Goal: Task Accomplishment & Management: Manage account settings

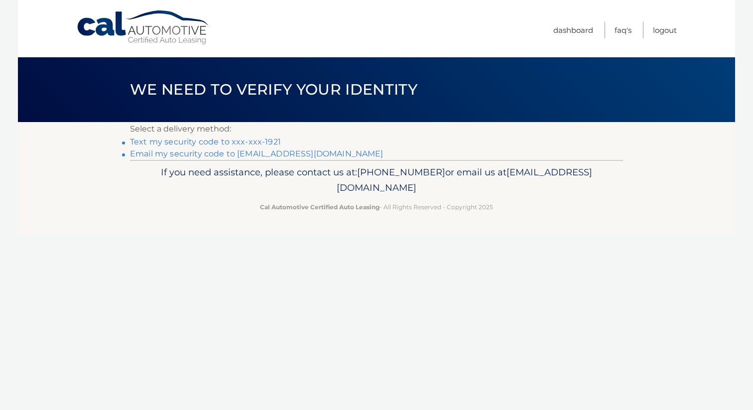
click at [268, 142] on link "Text my security code to xxx-xxx-1921" at bounding box center [205, 141] width 151 height 9
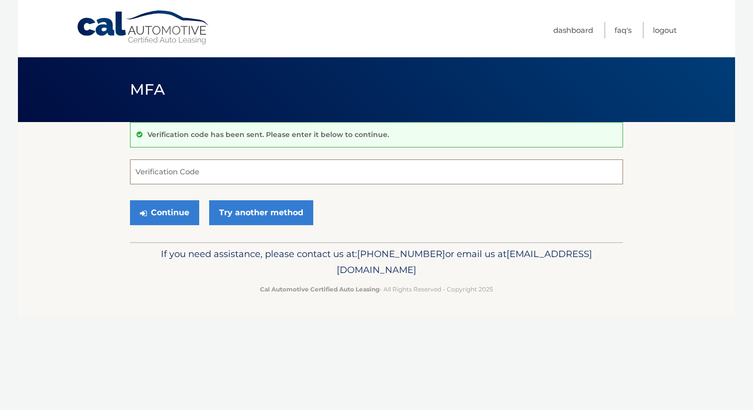
click at [253, 177] on input "Verification Code" at bounding box center [376, 171] width 493 height 25
paste input "770984"
type input "770984"
click at [180, 214] on button "Continue" at bounding box center [164, 212] width 69 height 25
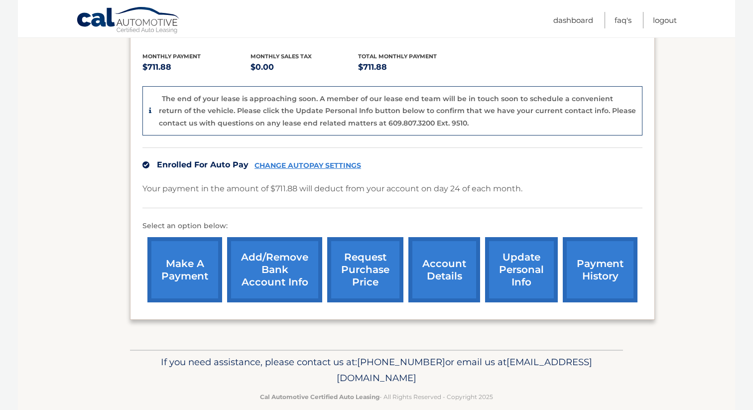
scroll to position [217, 0]
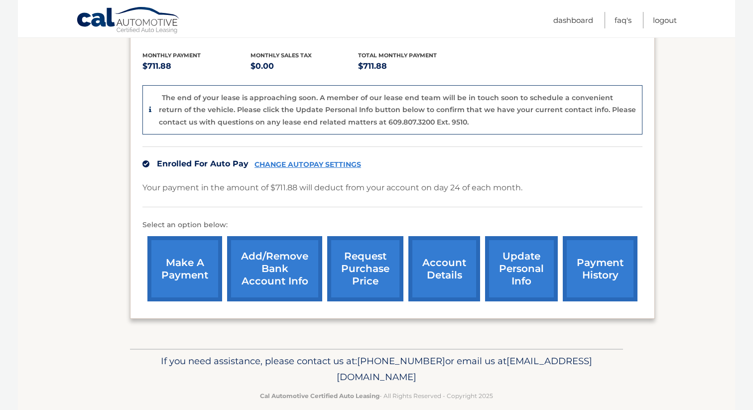
click at [364, 239] on link "request purchase price" at bounding box center [365, 268] width 76 height 65
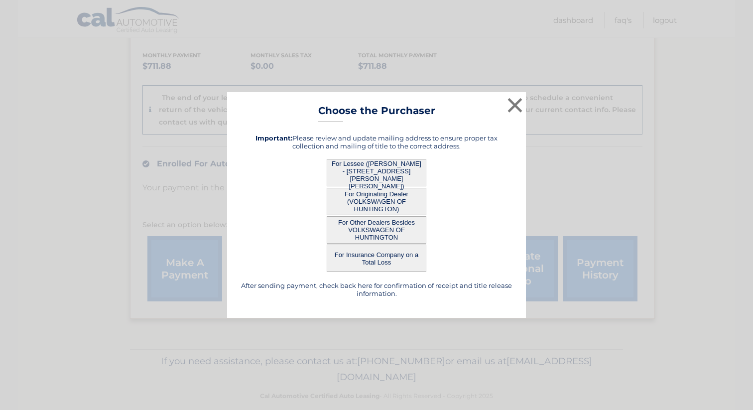
click at [364, 171] on button "For Lessee (SCOTT TEPFER - 5 DEANNA CT, , DIX HILLS, NY 11746)" at bounding box center [377, 172] width 100 height 27
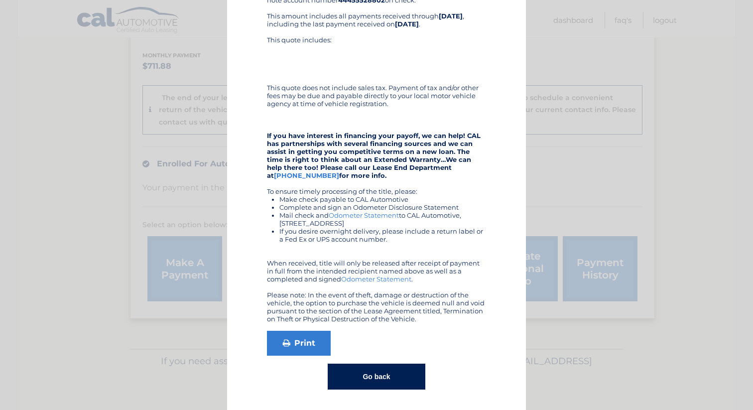
scroll to position [0, 0]
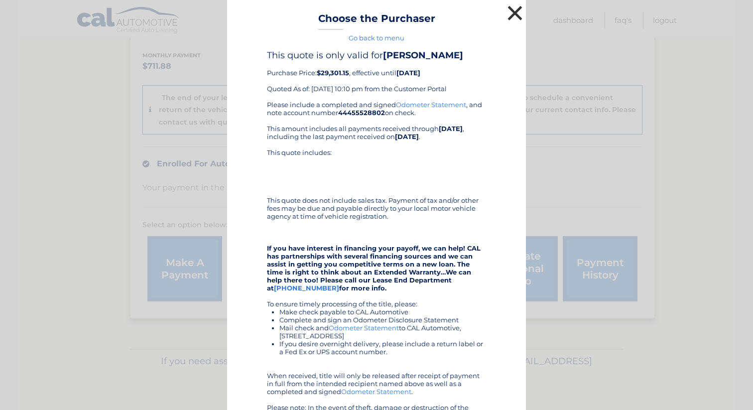
click at [518, 11] on button "×" at bounding box center [515, 13] width 20 height 20
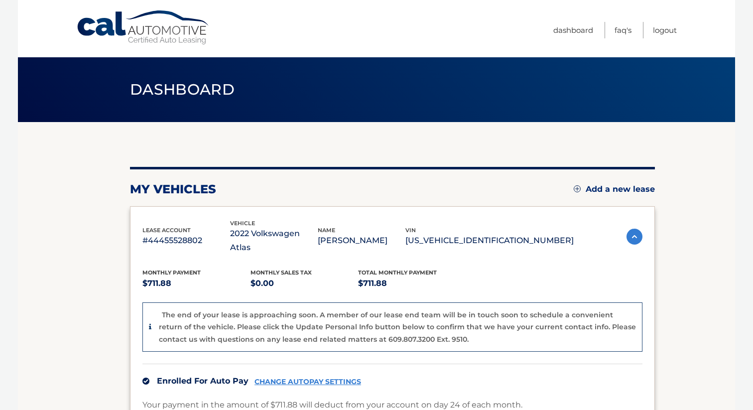
click at [628, 229] on img at bounding box center [634, 237] width 16 height 16
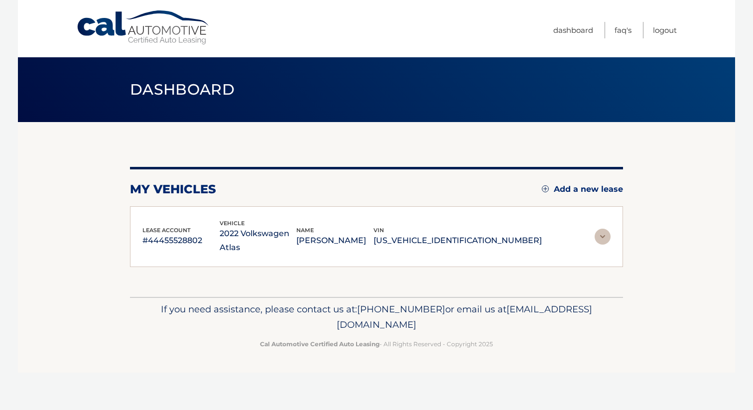
click at [597, 232] on img at bounding box center [603, 237] width 16 height 16
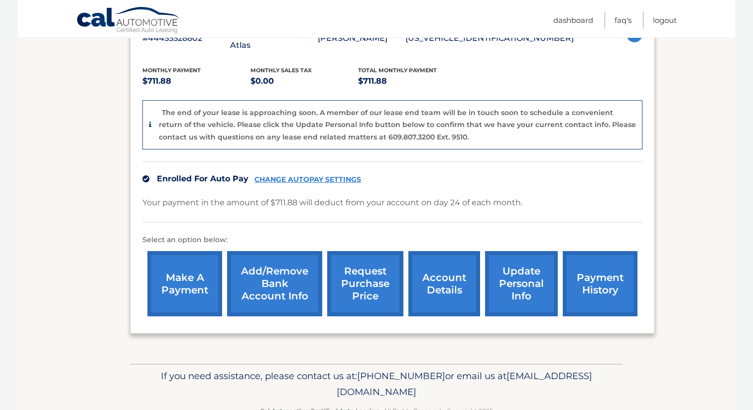
scroll to position [217, 0]
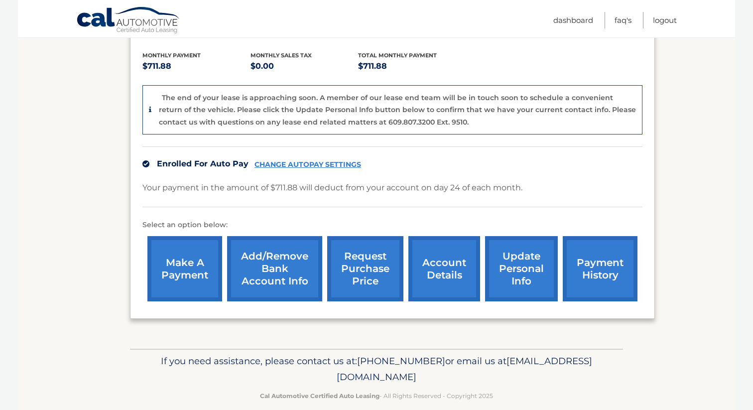
click at [437, 255] on link "account details" at bounding box center [444, 268] width 72 height 65
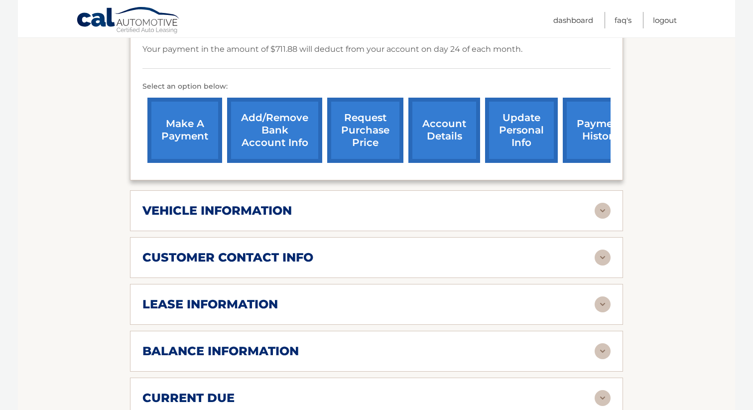
scroll to position [315, 0]
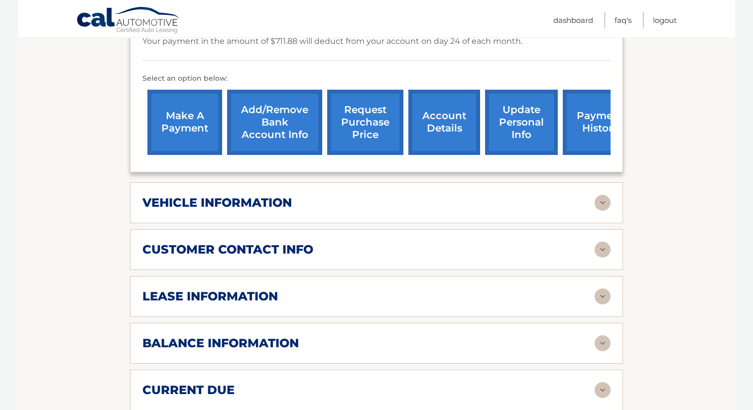
click at [598, 195] on img at bounding box center [603, 203] width 16 height 16
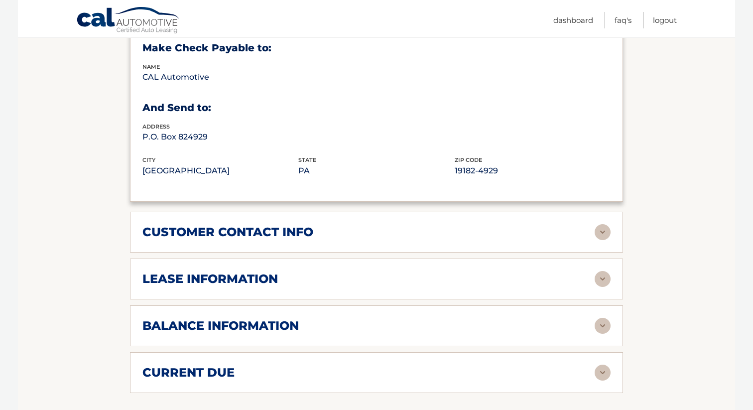
scroll to position [579, 0]
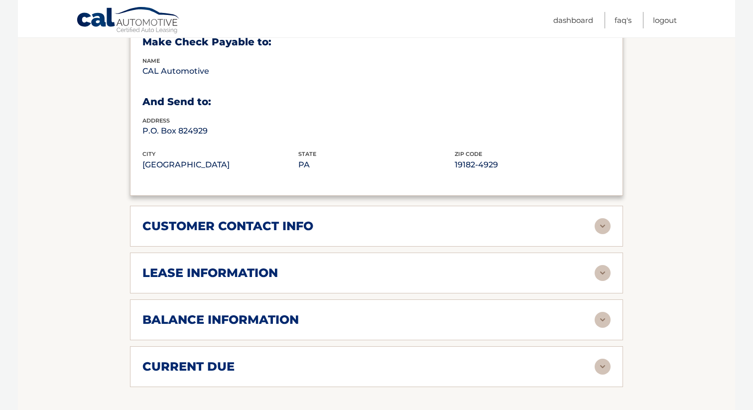
click at [600, 222] on div "customer contact info full name SCOTT TEPFER street address 5 DEANNA CT city DI…" at bounding box center [376, 226] width 493 height 41
click at [598, 218] on img at bounding box center [603, 226] width 16 height 16
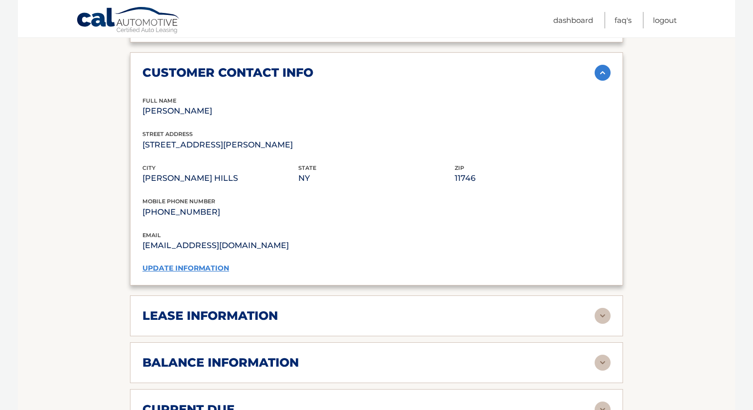
scroll to position [754, 0]
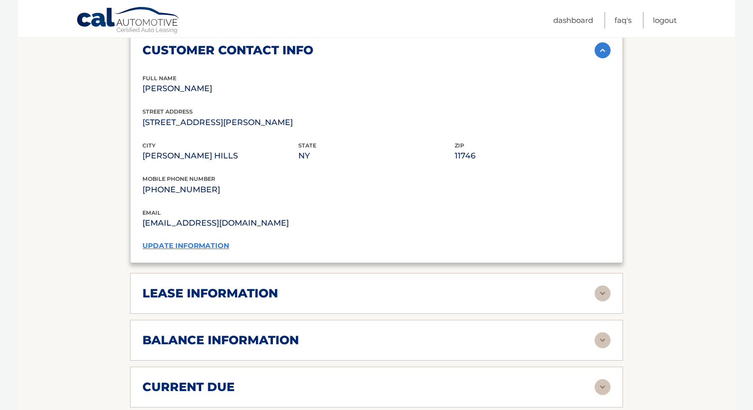
click at [601, 285] on img at bounding box center [603, 293] width 16 height 16
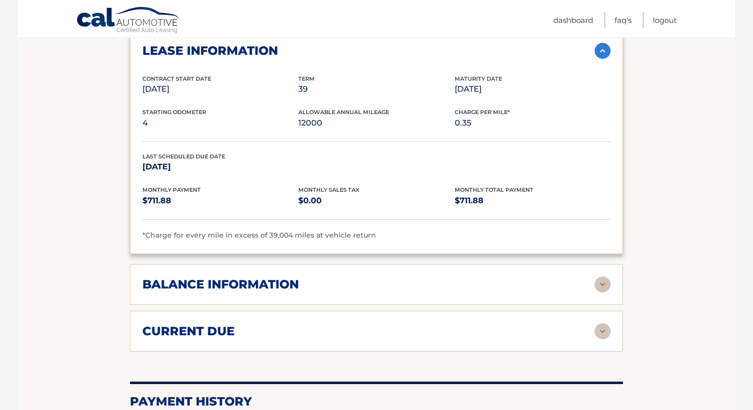
scroll to position [998, 0]
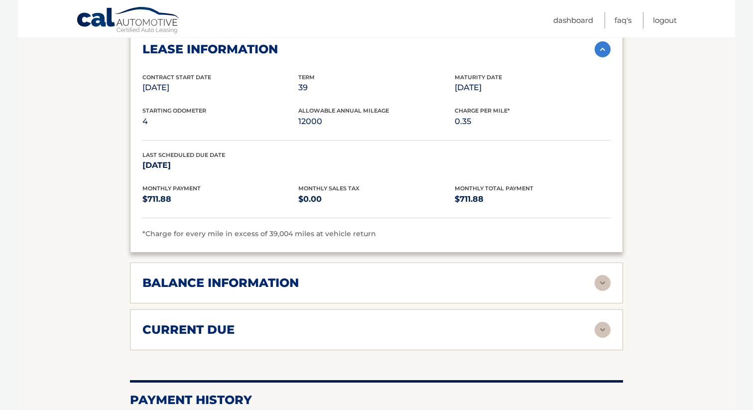
click at [604, 275] on img at bounding box center [603, 283] width 16 height 16
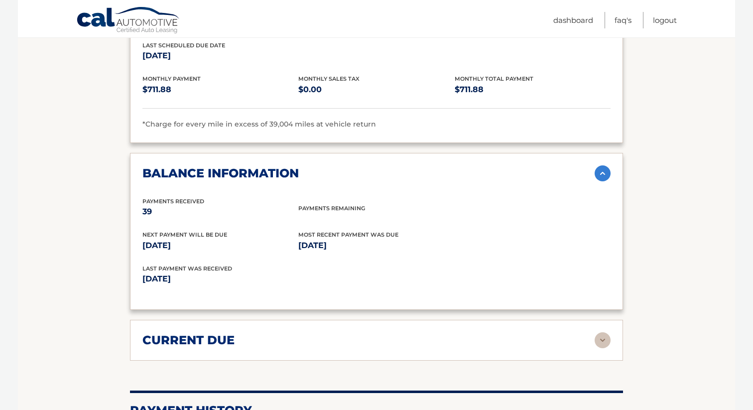
scroll to position [1110, 0]
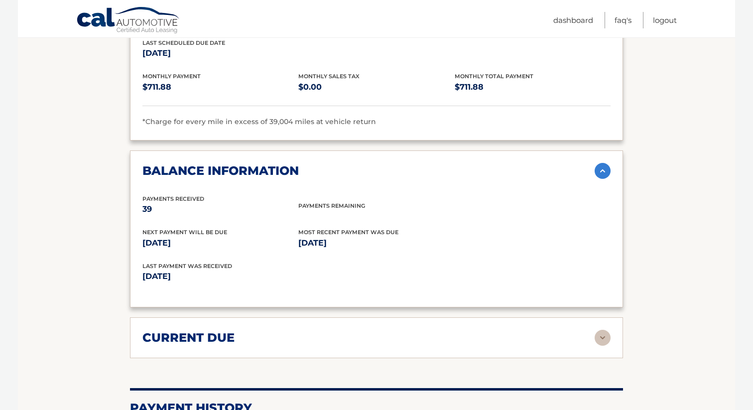
click at [603, 330] on img at bounding box center [603, 338] width 16 height 16
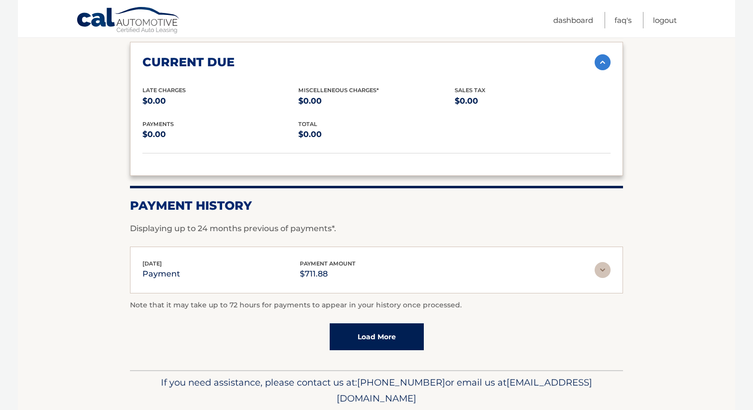
scroll to position [1386, 0]
click at [608, 261] on img at bounding box center [603, 269] width 16 height 16
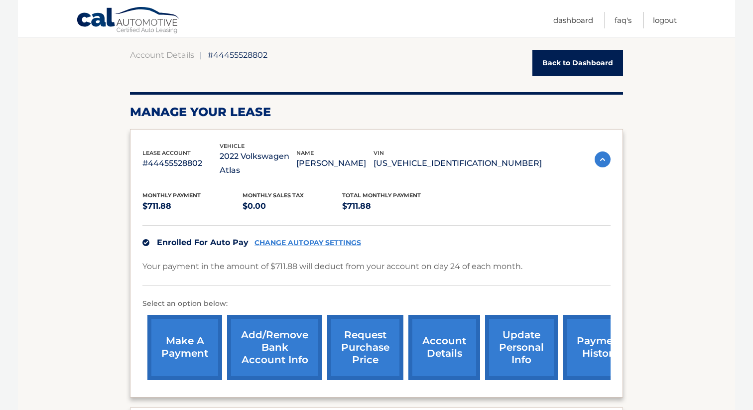
scroll to position [99, 0]
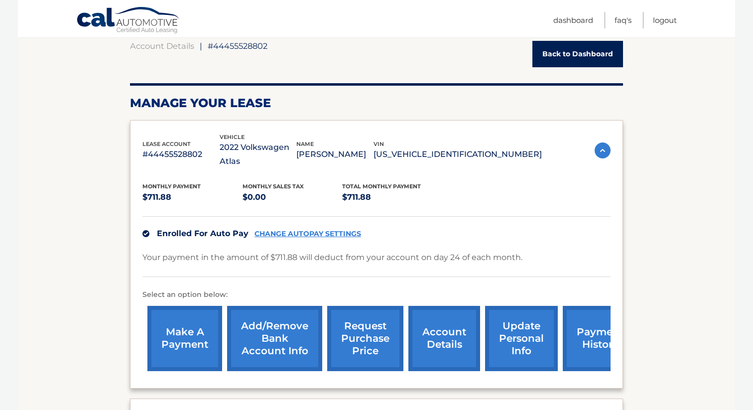
click at [294, 230] on link "CHANGE AUTOPAY SETTINGS" at bounding box center [307, 234] width 107 height 8
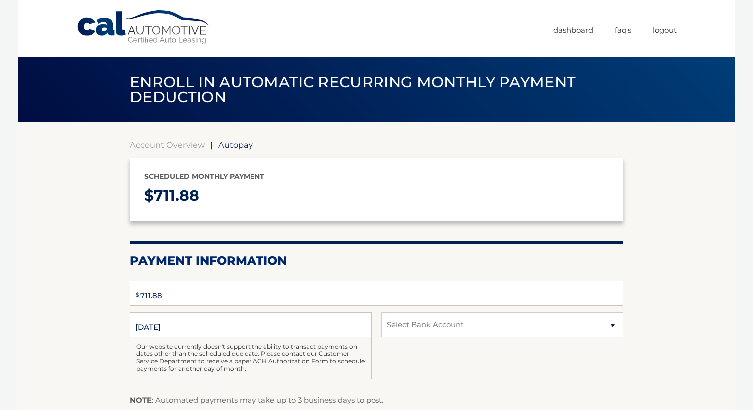
select select "NDJlMGZjNzctNjZjYS00NDcwLWJjMzItNDk3NGYwOTEwNGI0"
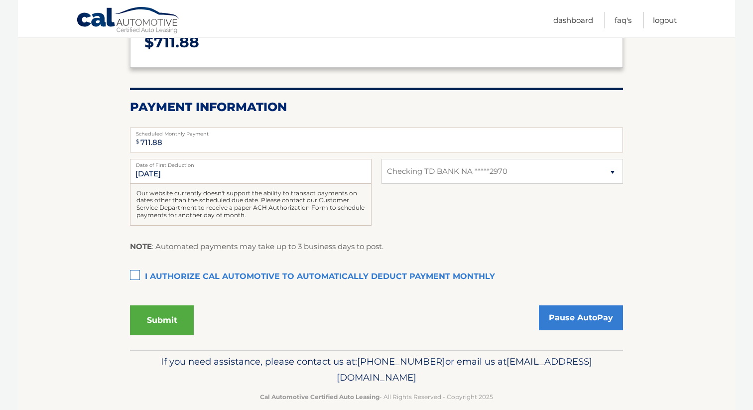
scroll to position [167, 0]
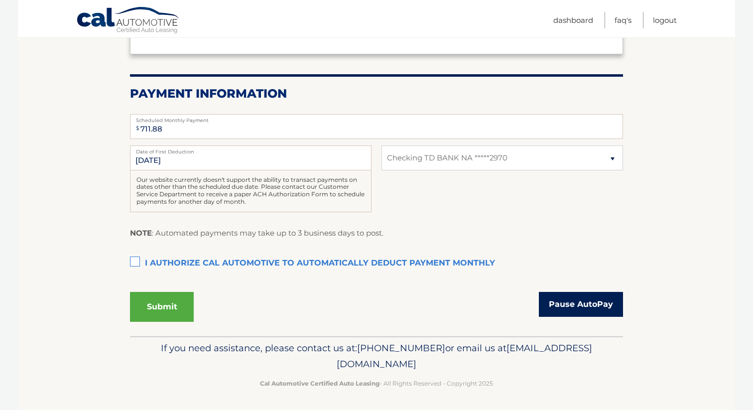
click at [565, 299] on link "Pause AutoPay" at bounding box center [581, 304] width 84 height 25
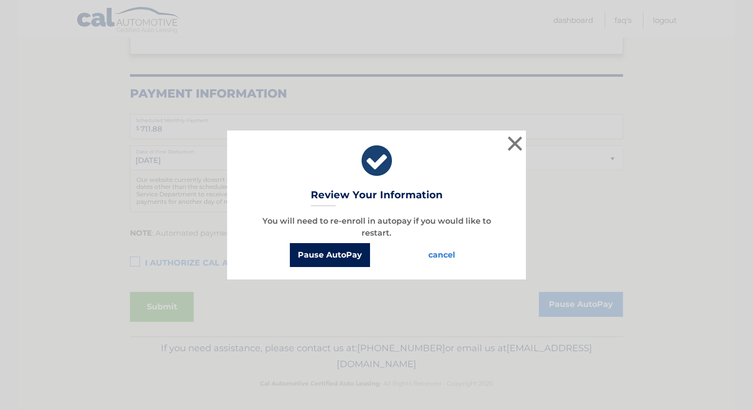
click at [354, 257] on button "Pause AutoPay" at bounding box center [330, 255] width 80 height 24
